Goal: Task Accomplishment & Management: Manage account settings

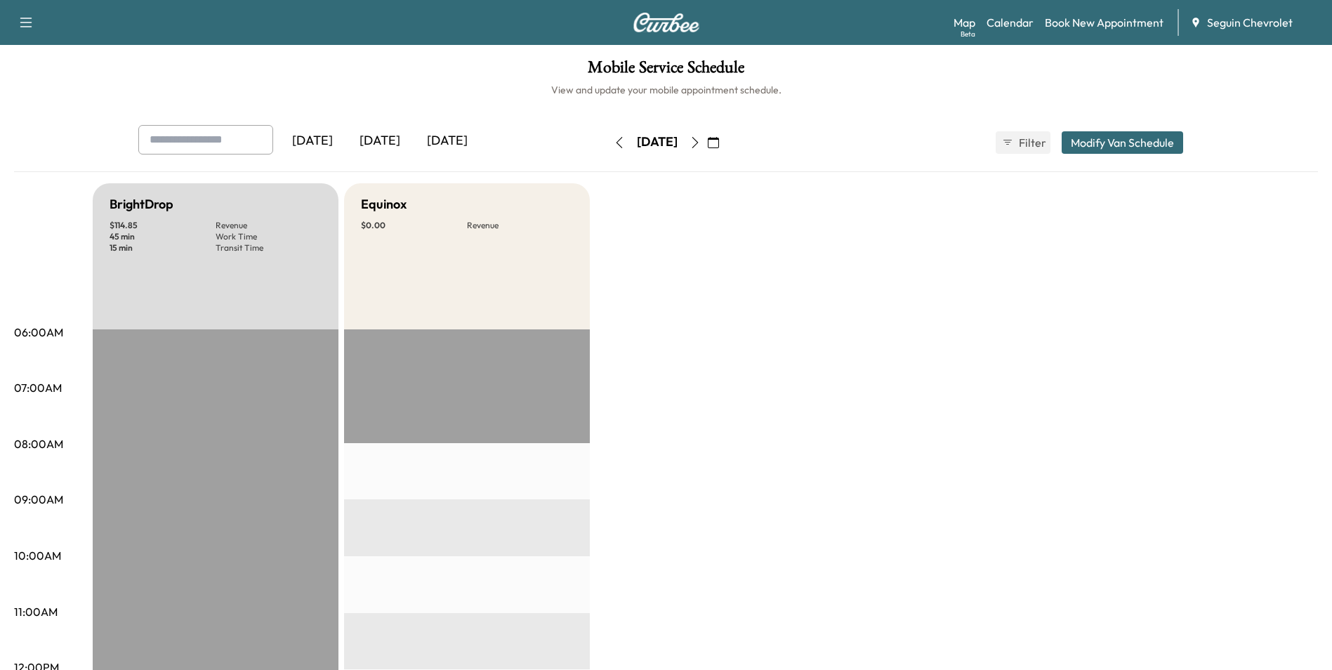
click at [376, 140] on div "[DATE]" at bounding box center [379, 141] width 67 height 32
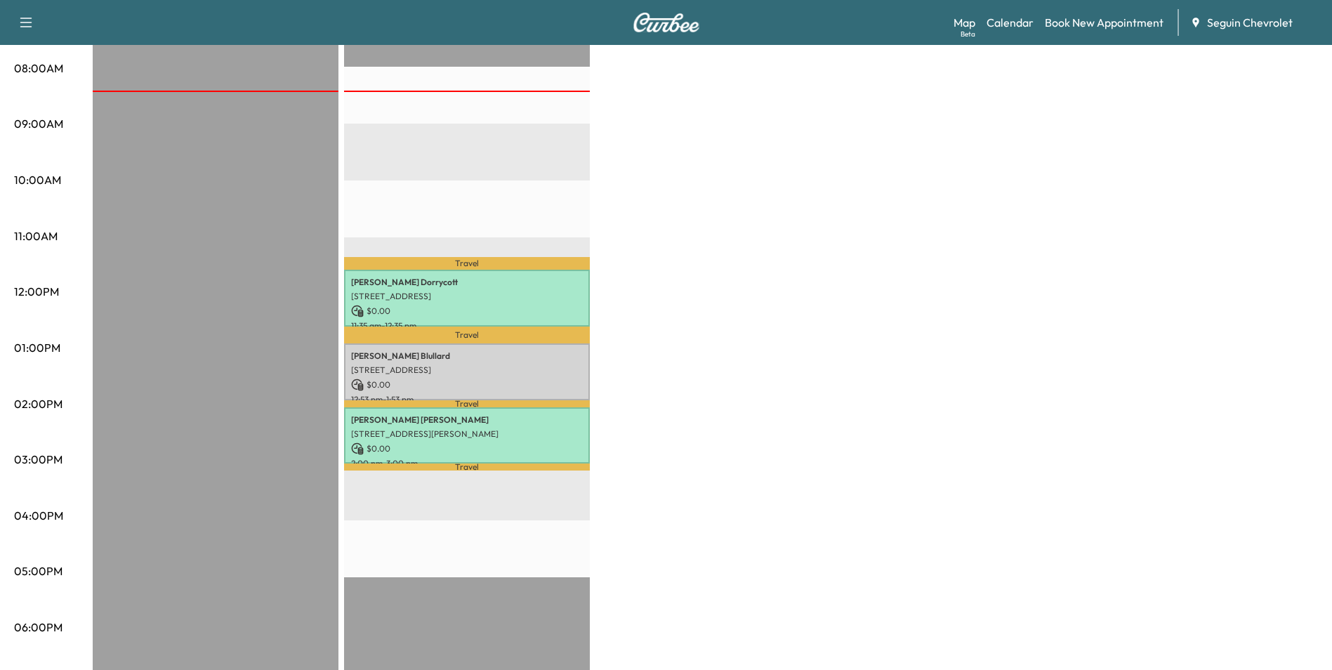
scroll to position [351, 0]
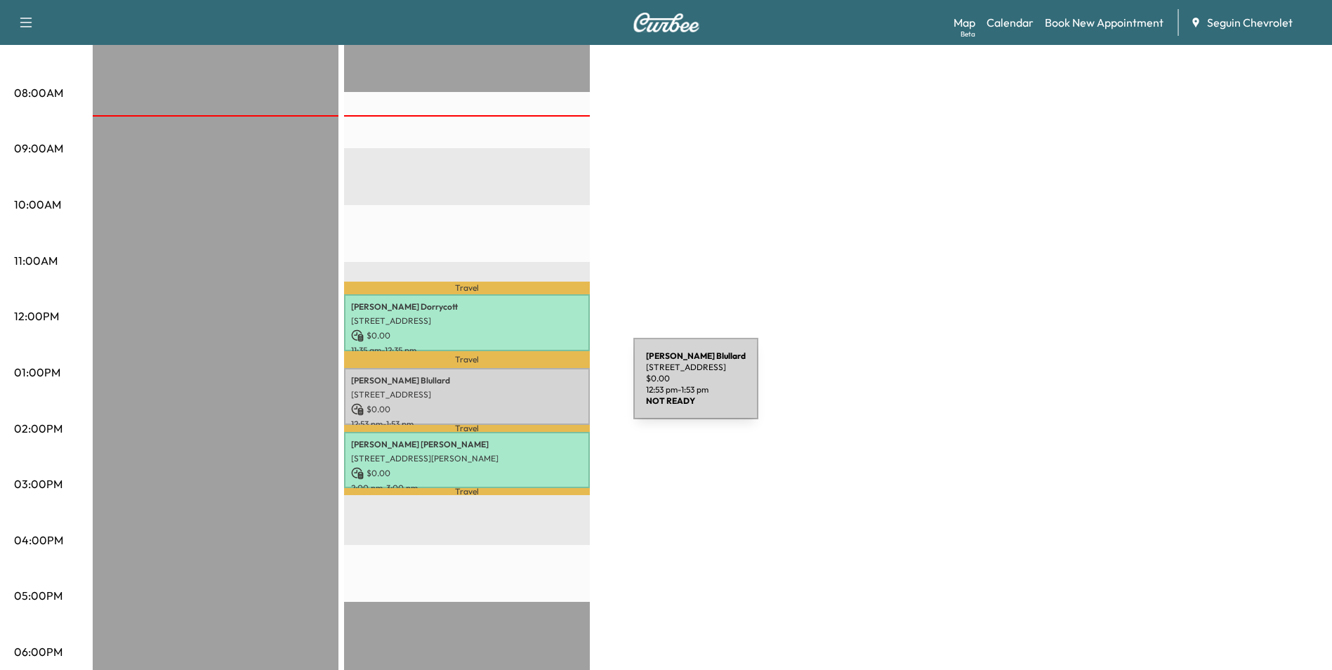
click at [528, 389] on p "[STREET_ADDRESS]" at bounding box center [467, 394] width 232 height 11
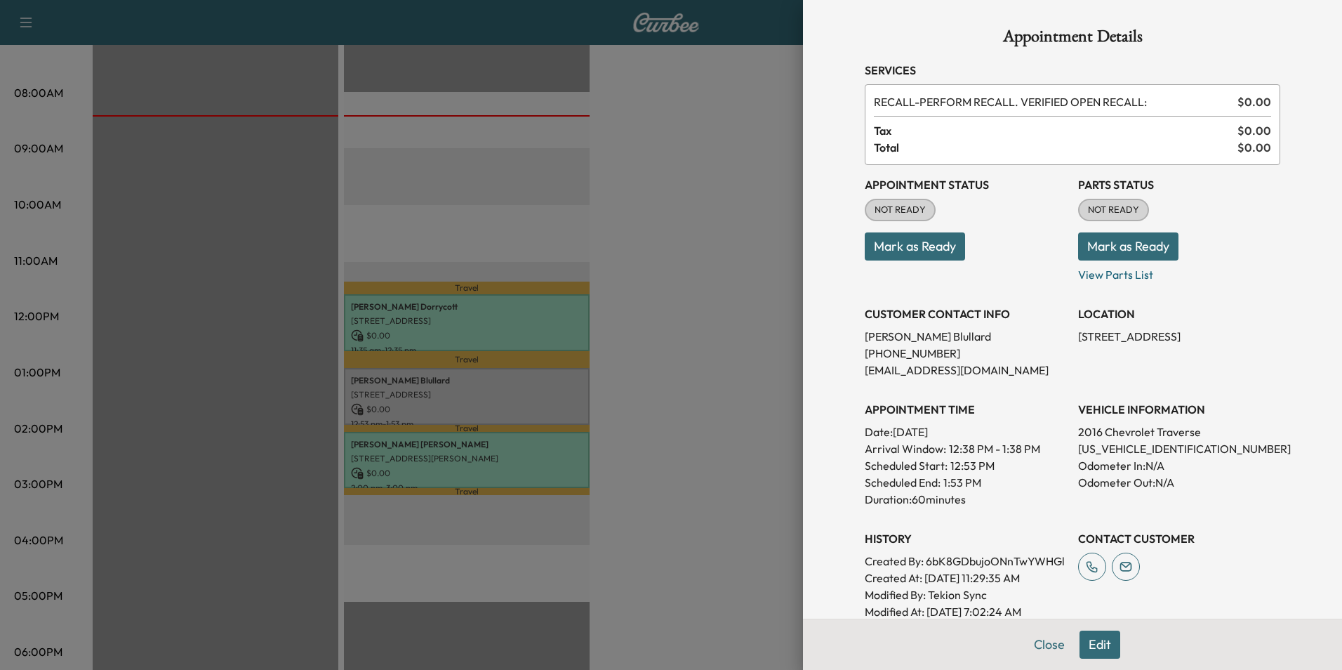
click at [559, 385] on div at bounding box center [671, 335] width 1342 height 670
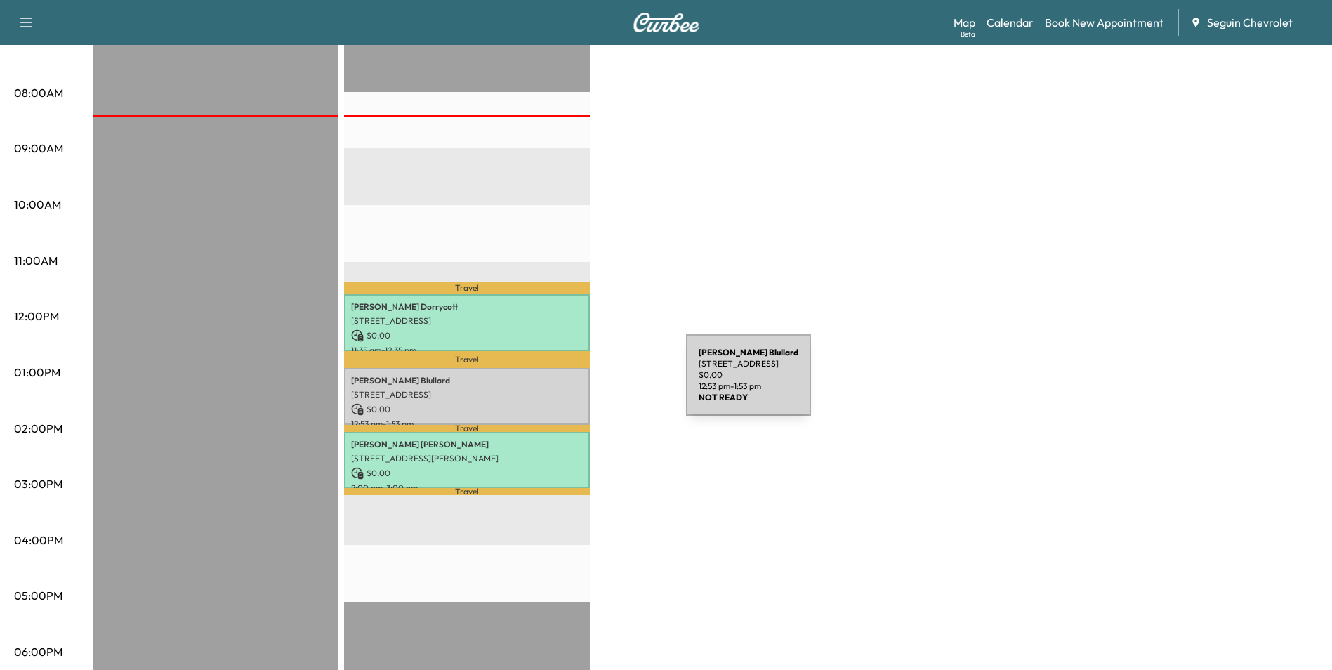
click at [581, 383] on div "[PERSON_NAME] [STREET_ADDRESS] $ 0.00 12:53 pm - 1:53 pm" at bounding box center [467, 396] width 246 height 57
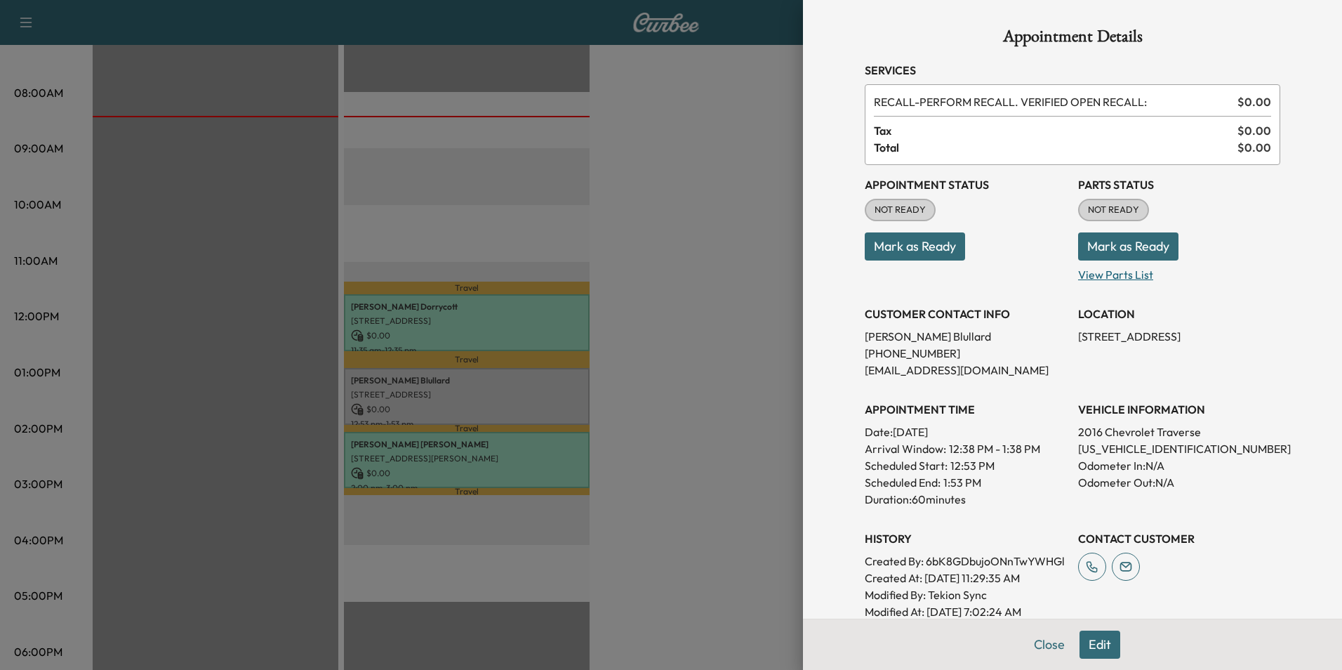
click at [1107, 276] on p "View Parts List" at bounding box center [1179, 271] width 202 height 22
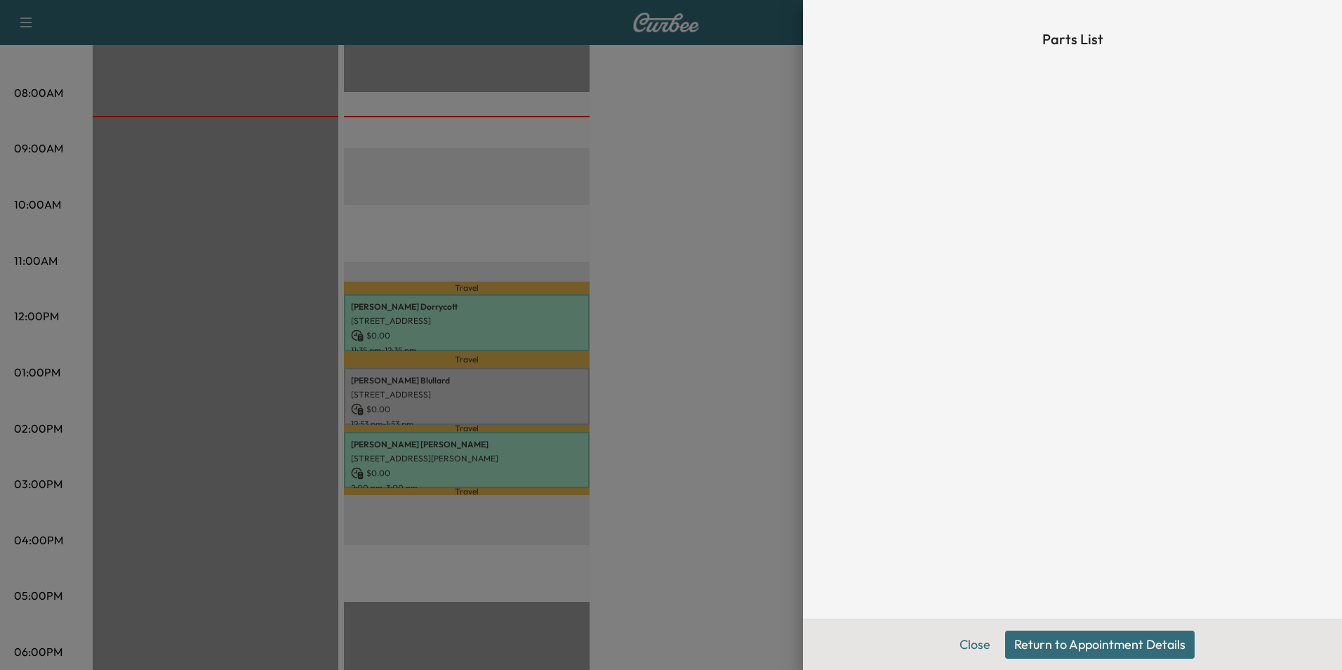
click at [972, 647] on button "Close" at bounding box center [975, 644] width 49 height 28
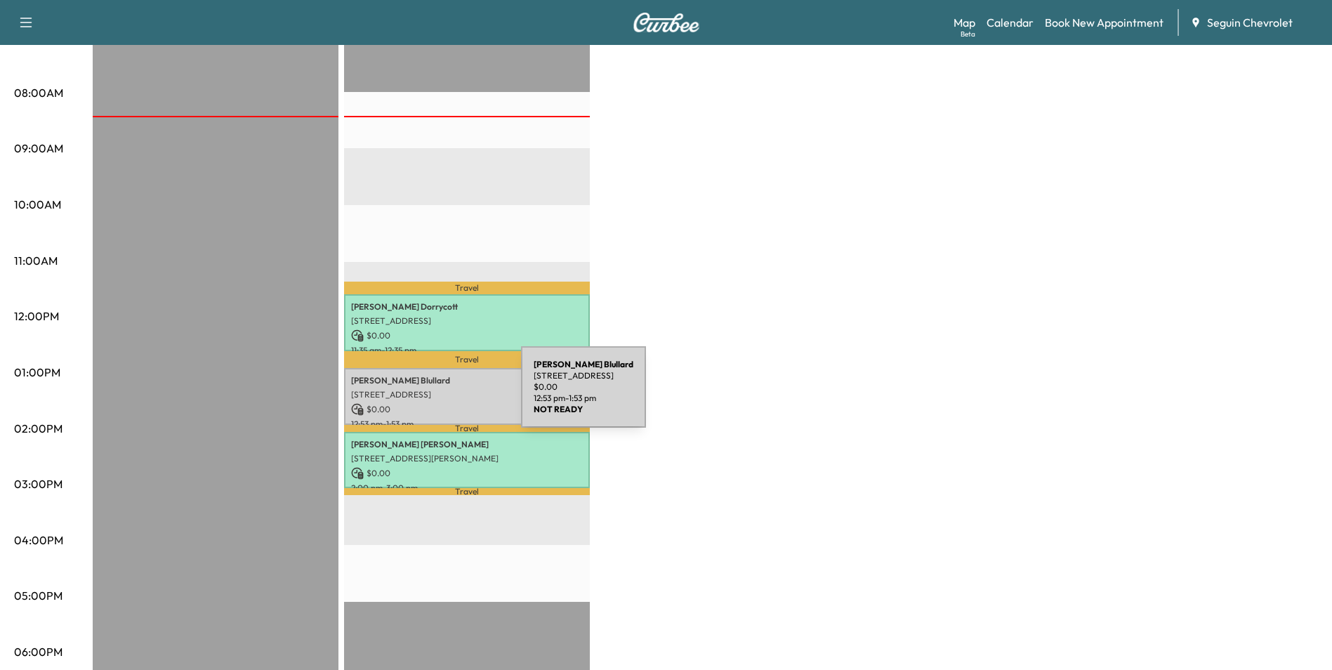
click at [416, 395] on p "[STREET_ADDRESS]" at bounding box center [467, 394] width 232 height 11
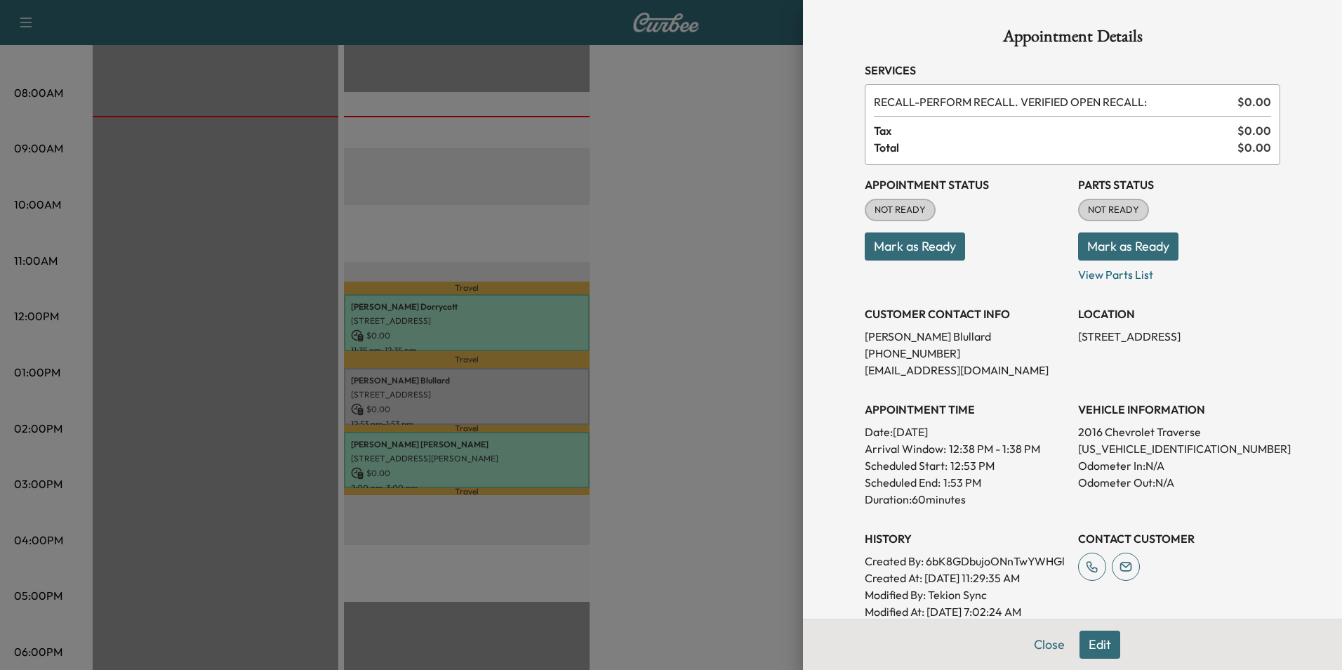
click at [934, 245] on button "Mark as Ready" at bounding box center [915, 246] width 100 height 28
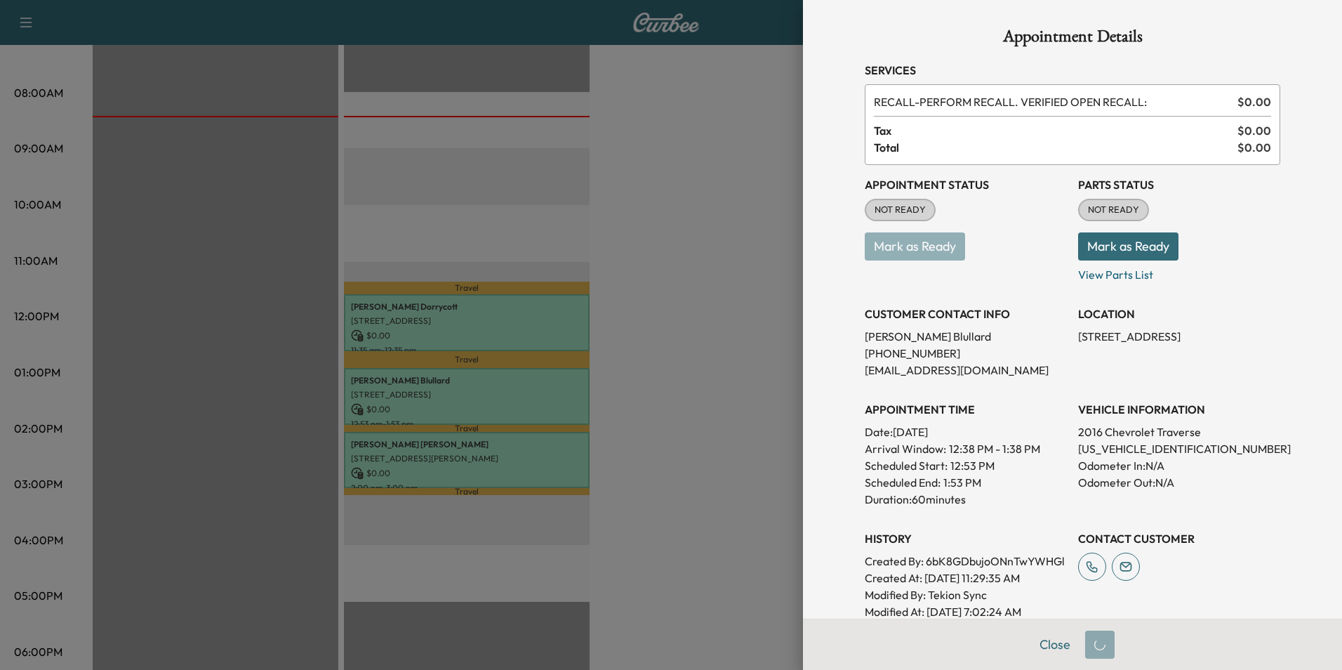
click at [688, 330] on div at bounding box center [671, 335] width 1342 height 670
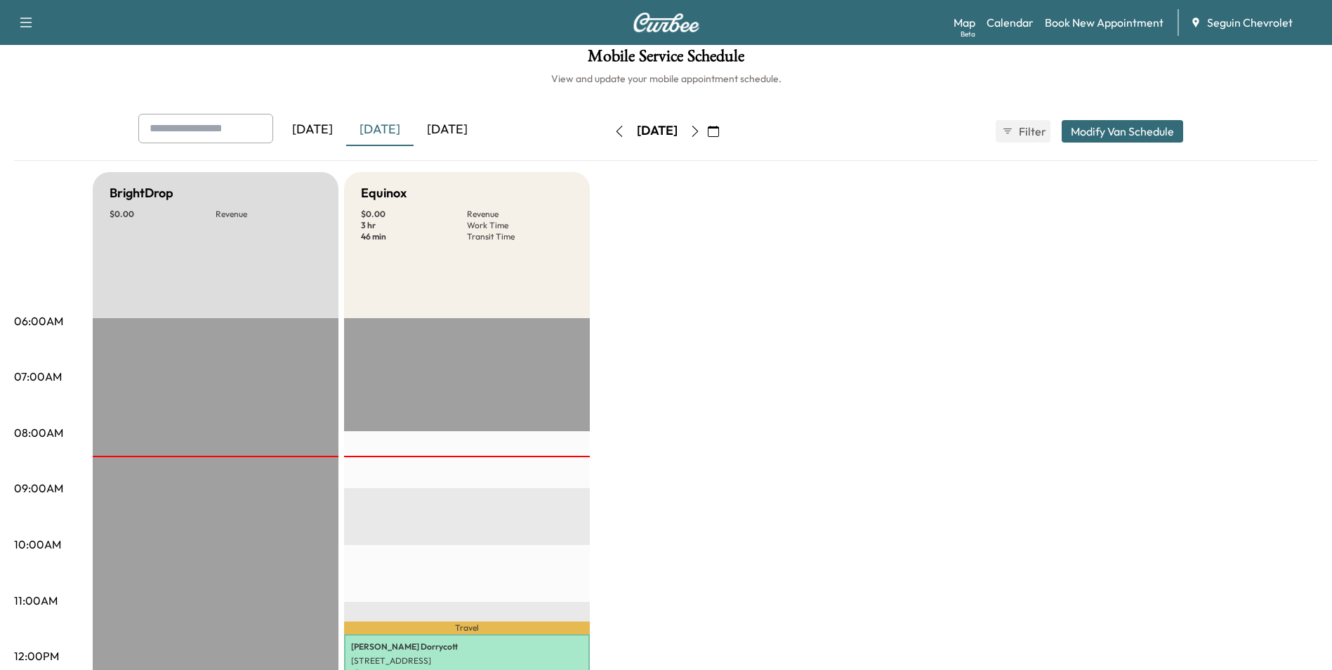
scroll to position [0, 0]
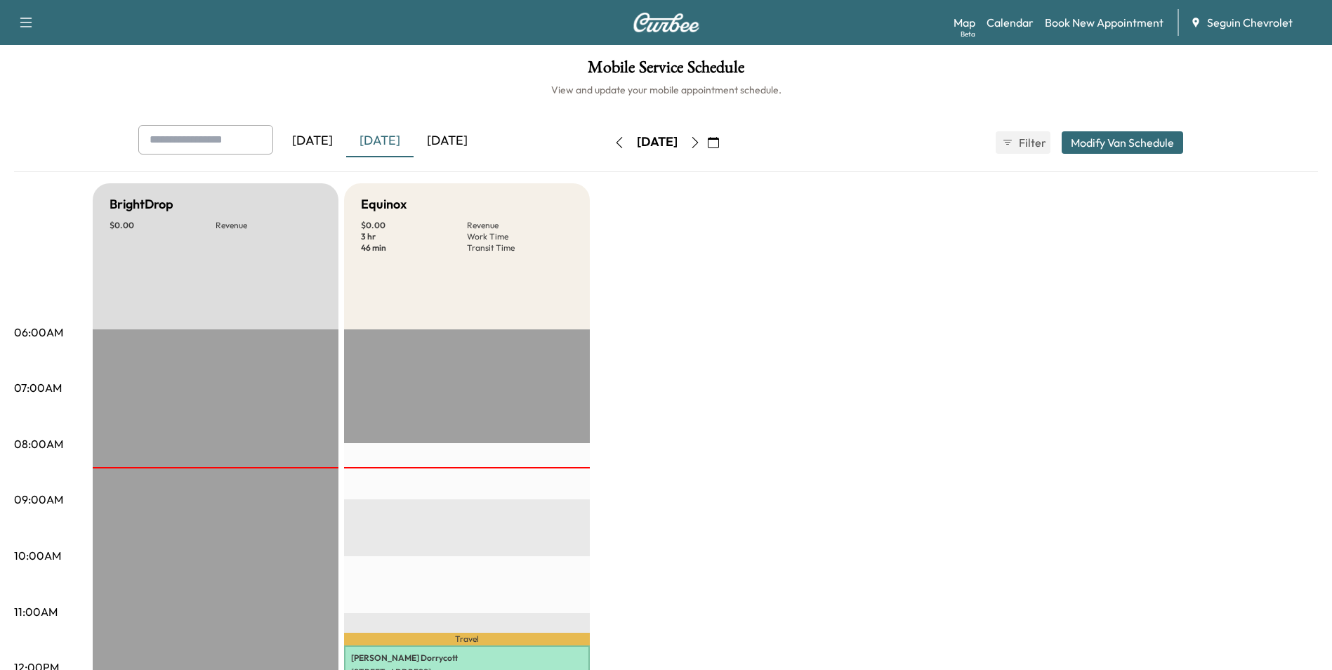
click at [465, 141] on div "[DATE]" at bounding box center [446, 141] width 67 height 32
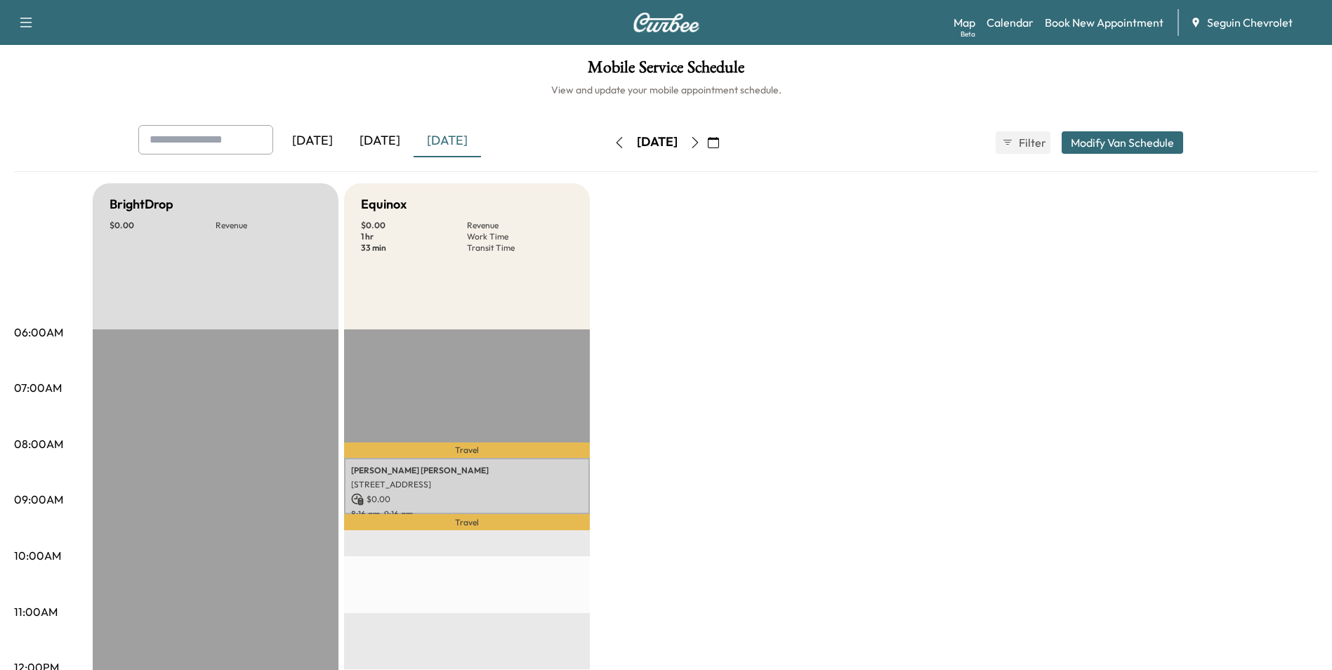
click at [698, 145] on icon "button" at bounding box center [694, 142] width 6 height 11
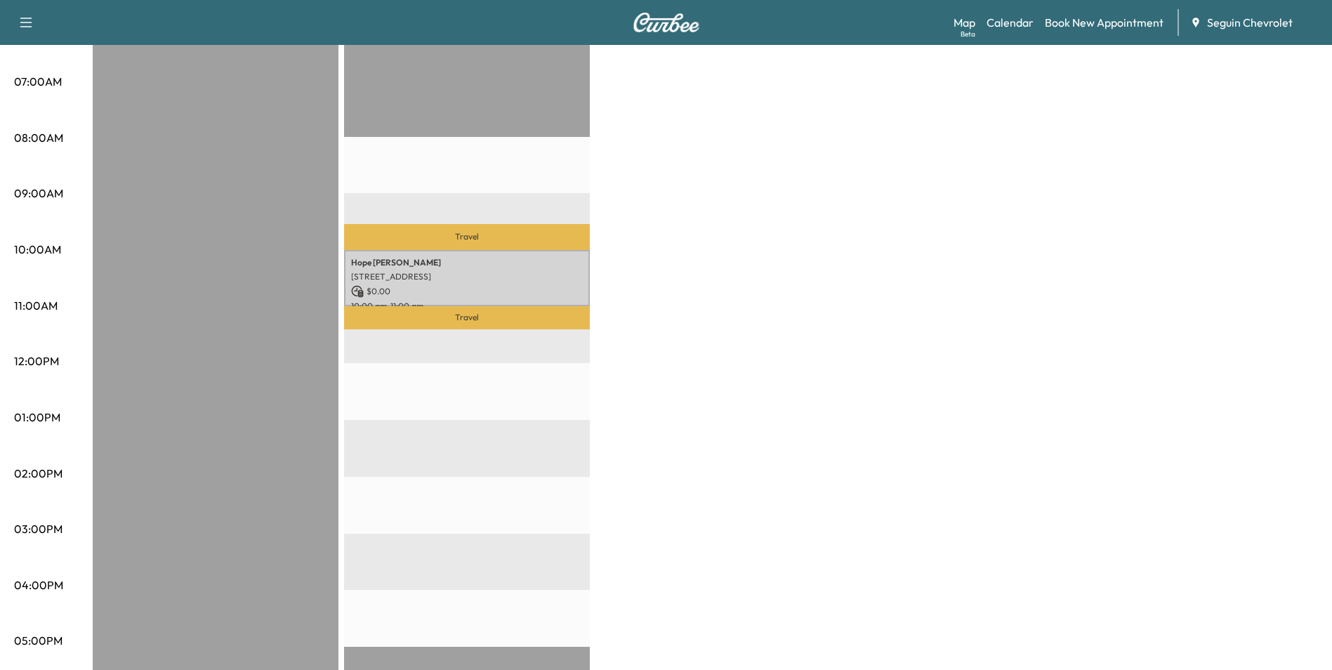
scroll to position [70, 0]
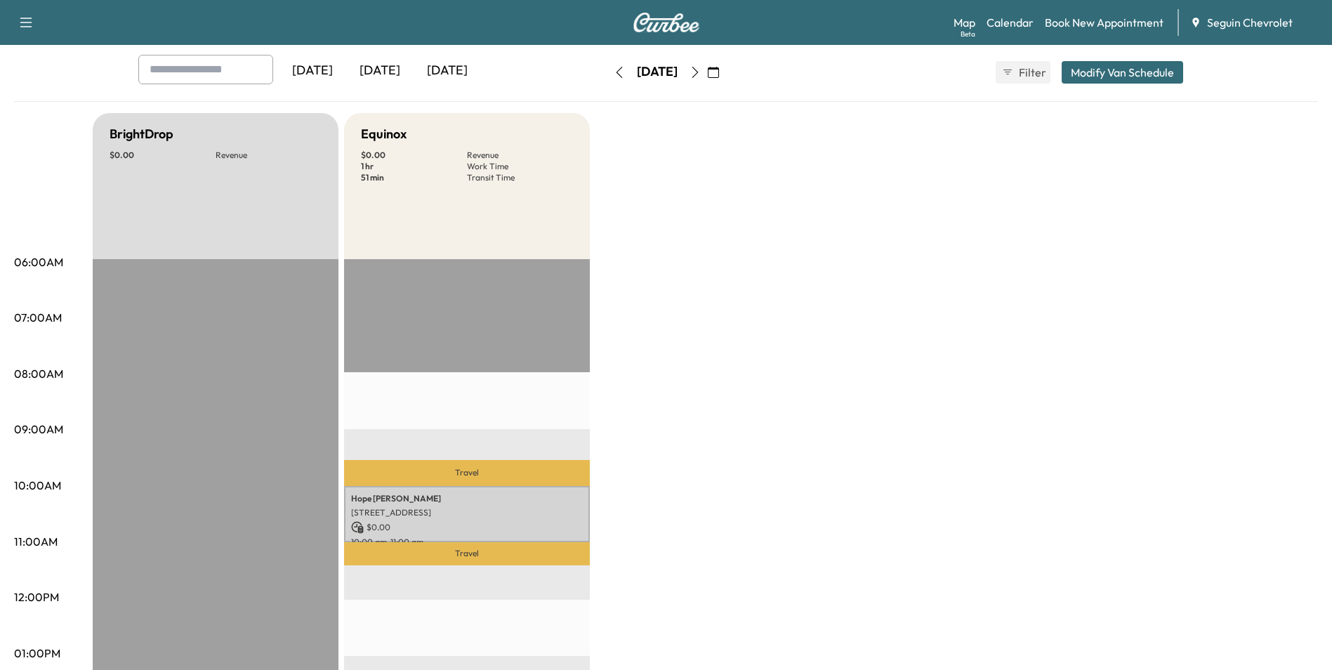
click at [701, 74] on icon "button" at bounding box center [694, 72] width 11 height 11
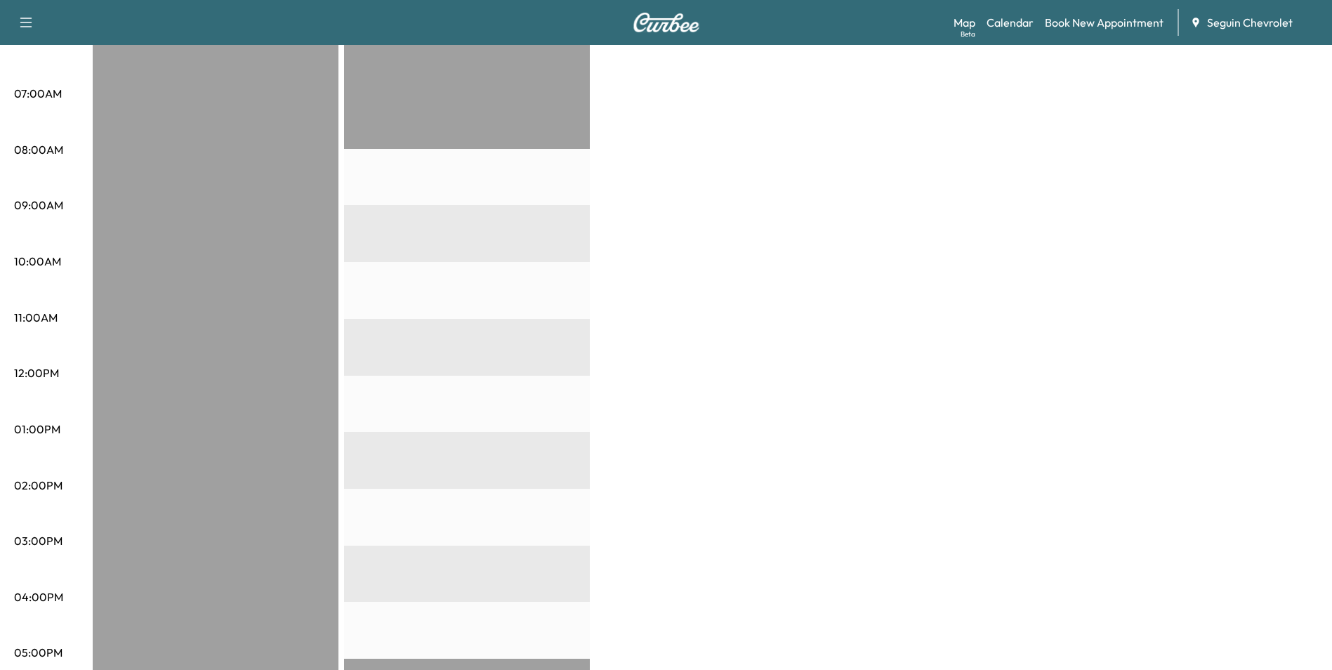
scroll to position [70, 0]
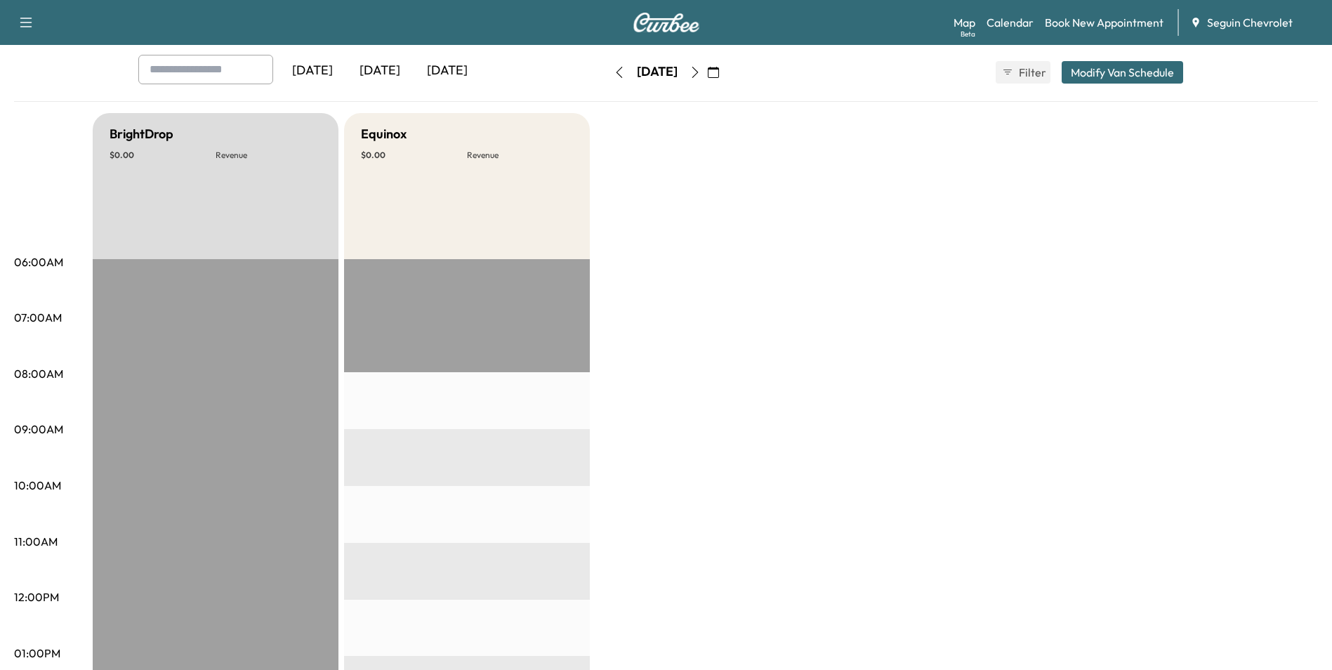
click at [701, 72] on icon "button" at bounding box center [694, 72] width 11 height 11
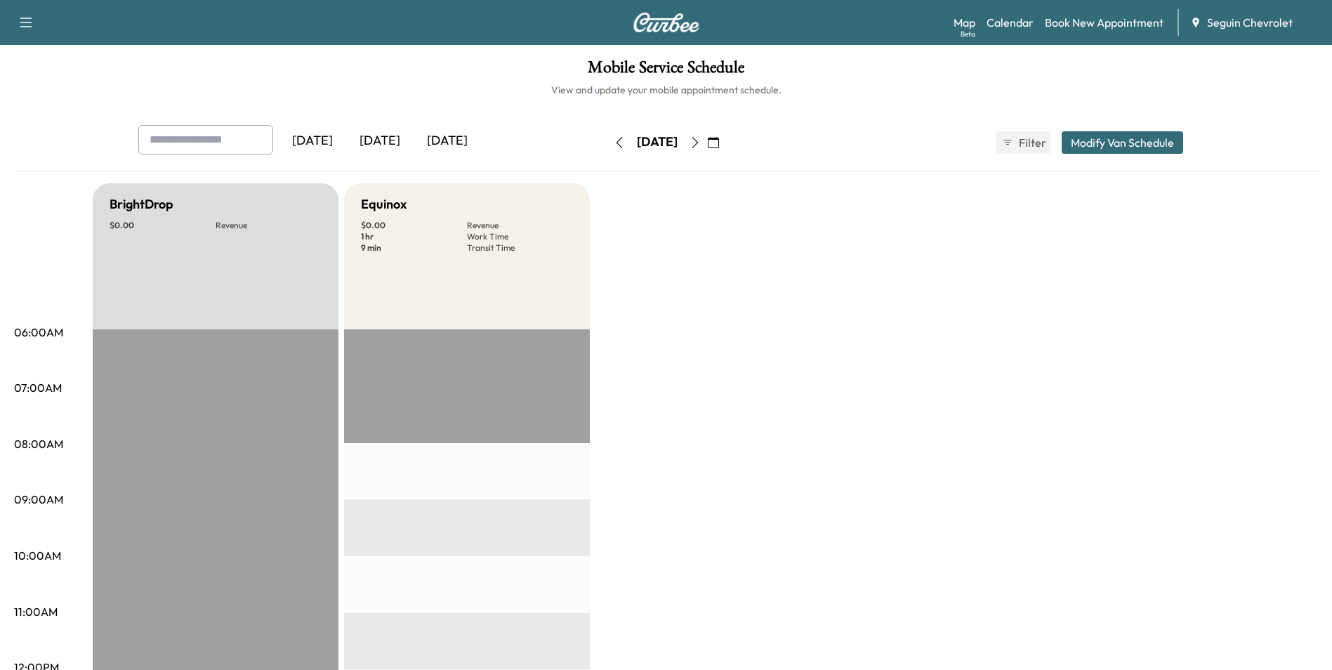
click at [614, 140] on icon "button" at bounding box center [619, 142] width 11 height 11
click at [607, 140] on button "button" at bounding box center [619, 142] width 24 height 22
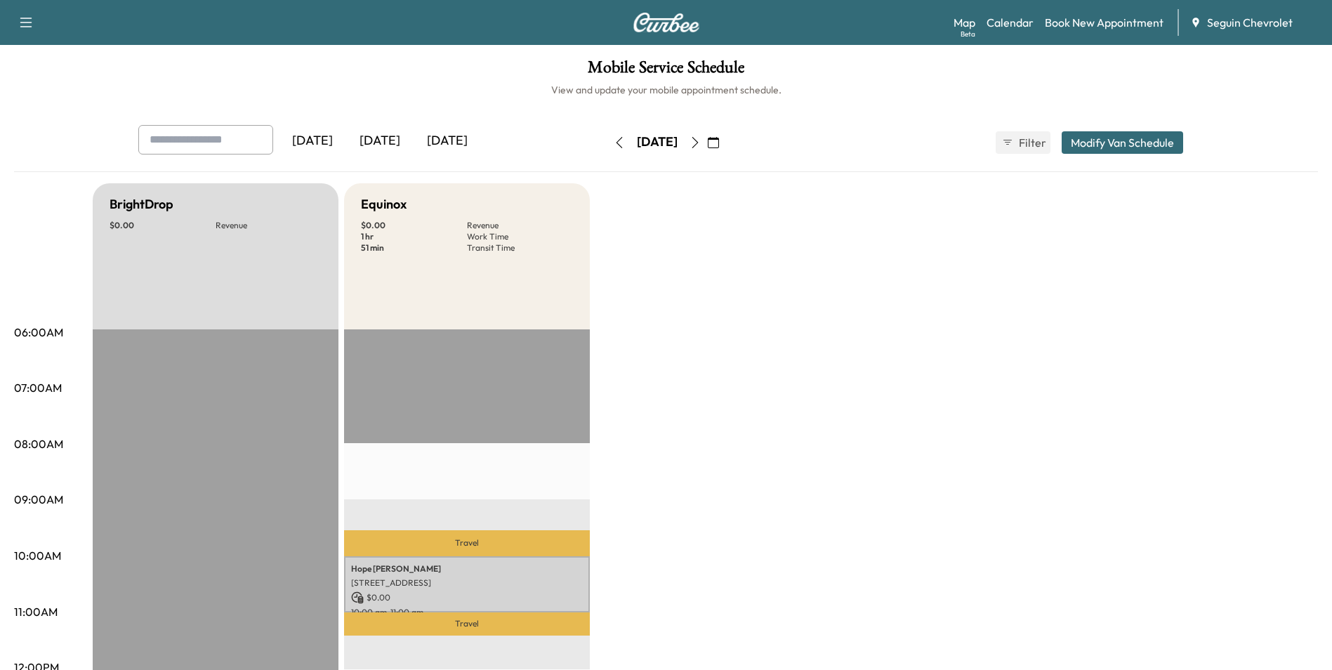
click at [637, 140] on div "[DATE]" at bounding box center [657, 142] width 41 height 18
click at [374, 142] on div "[DATE]" at bounding box center [379, 141] width 67 height 32
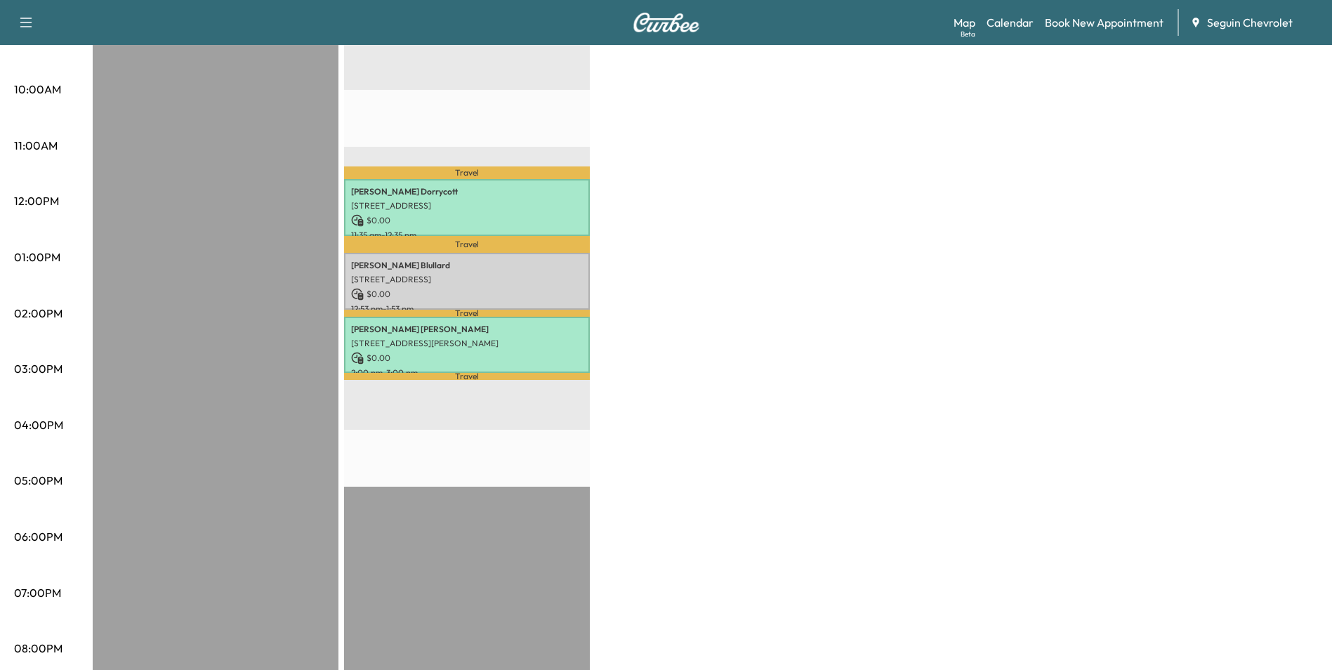
scroll to position [491, 0]
